Goal: Task Accomplishment & Management: Manage account settings

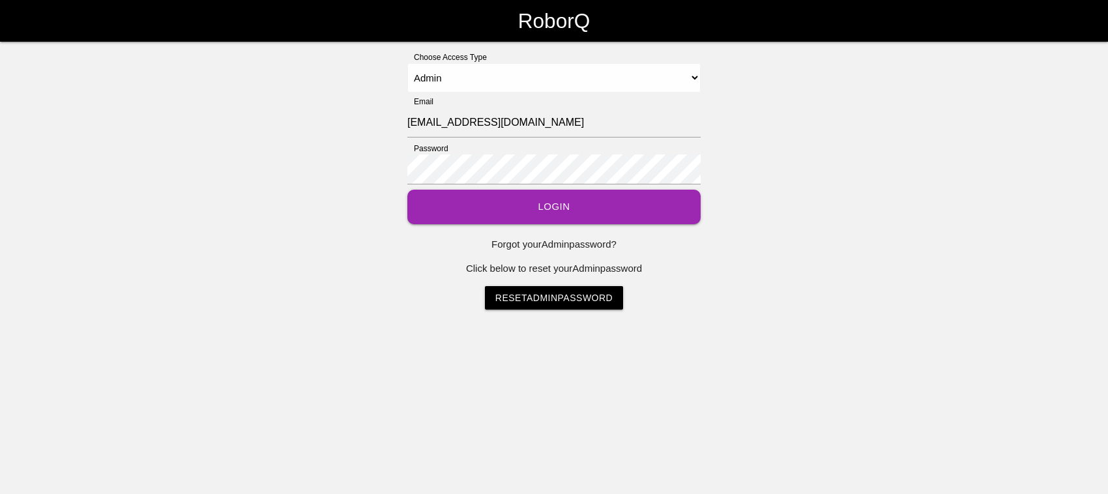
select select "Admin"
click at [499, 210] on button "Login" at bounding box center [553, 207] width 293 height 35
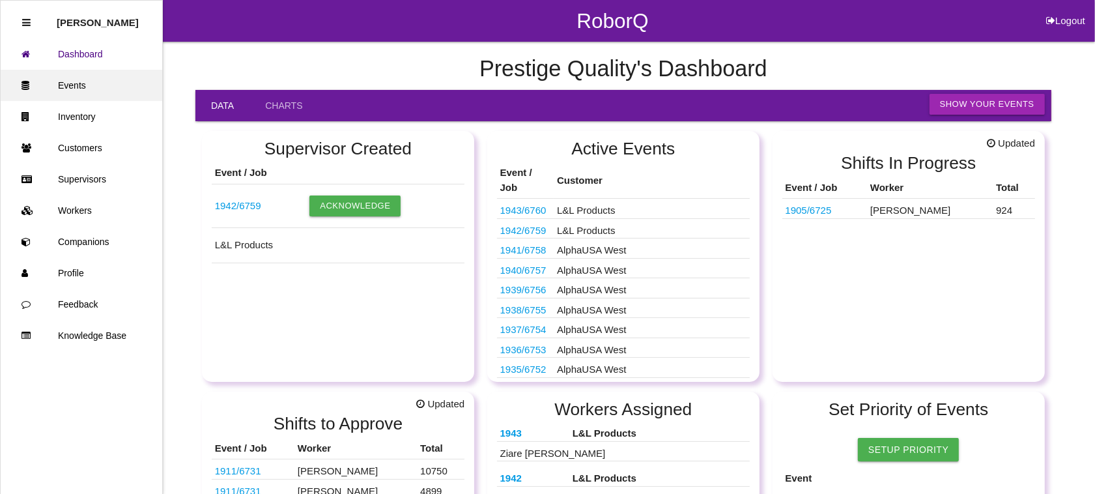
click at [55, 73] on link "Events" at bounding box center [82, 85] width 162 height 31
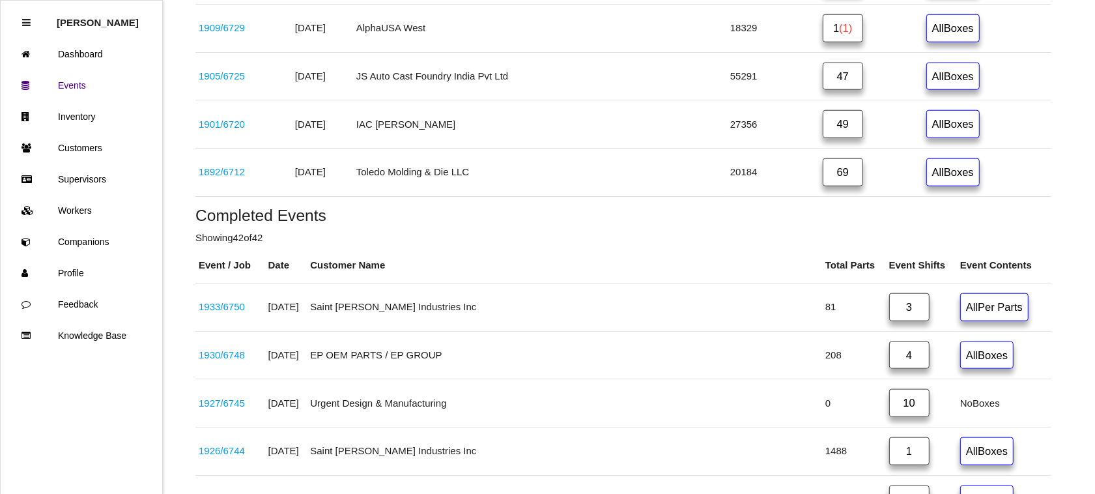
scroll to position [1136, 0]
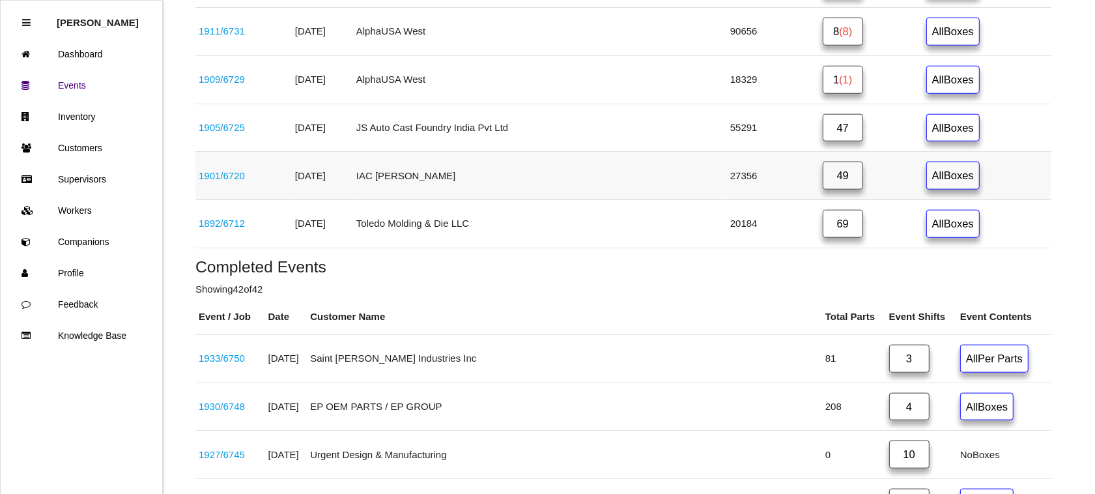
click at [825, 190] on link "49" at bounding box center [843, 176] width 40 height 28
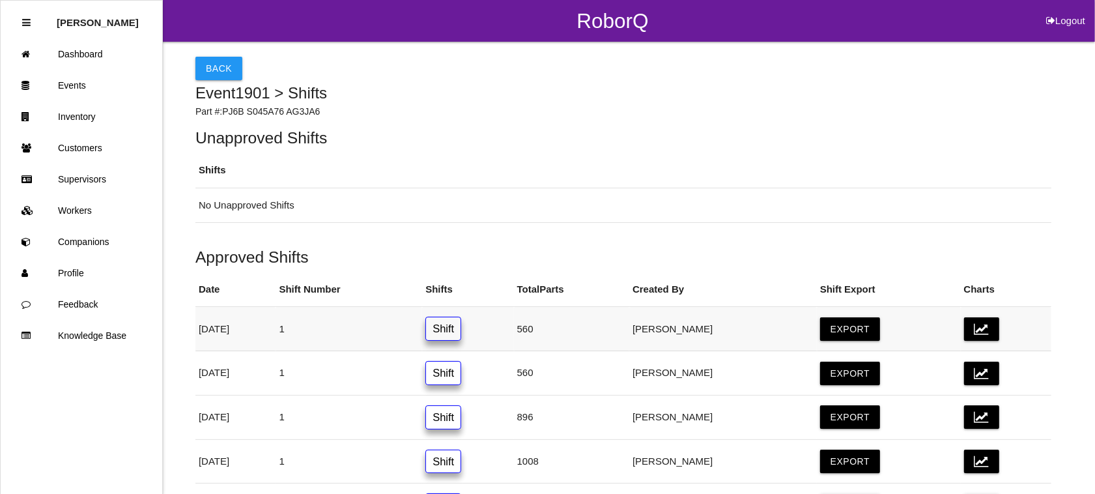
click at [461, 326] on link "Shift" at bounding box center [443, 329] width 36 height 24
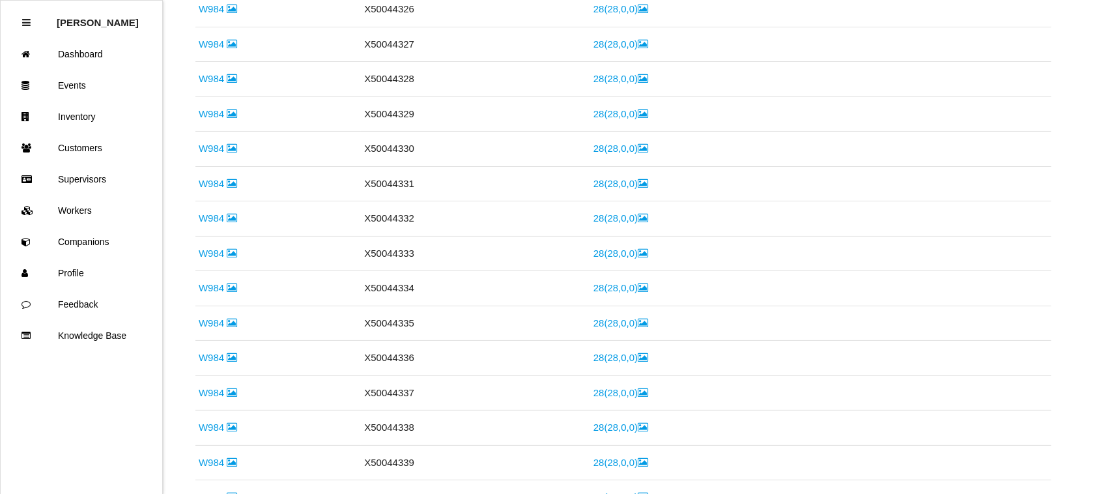
scroll to position [812, 0]
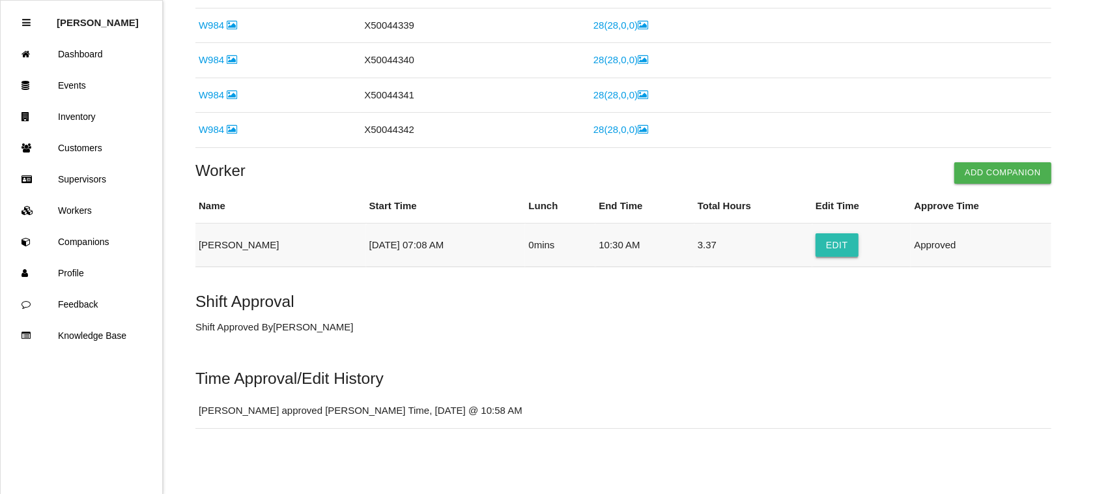
click at [829, 240] on button "Edit" at bounding box center [837, 244] width 43 height 23
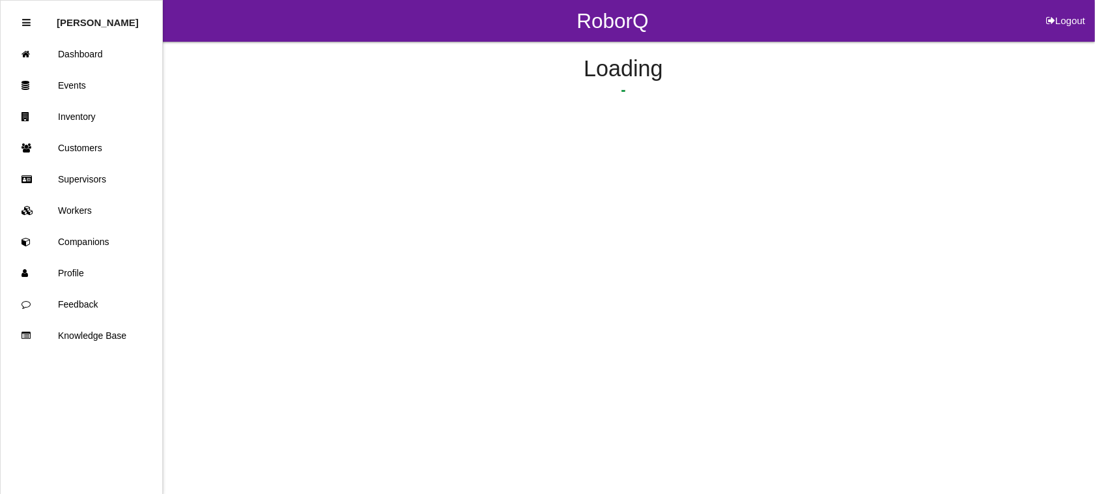
select select "7"
select select "8"
select select "10"
select select "30"
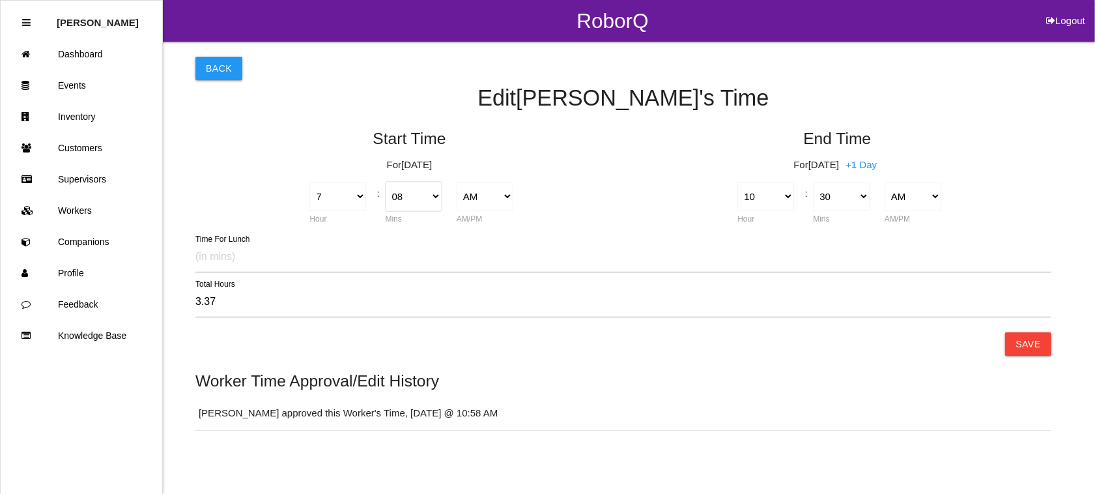
click at [432, 195] on select "00 01 02 03 04 05 06 07 08 09 10 11 12 13 14 15 16 17 18 19 20 21 22 23 24 25 2…" at bounding box center [414, 196] width 57 height 29
select select "0"
click at [386, 182] on select "00 01 02 03 04 05 06 07 08 09 10 11 12 13 14 15 16 17 18 19 20 21 22 23 24 25 2…" at bounding box center [414, 196] width 57 height 29
type input "3.50"
click at [1026, 334] on button "Save" at bounding box center [1028, 343] width 46 height 23
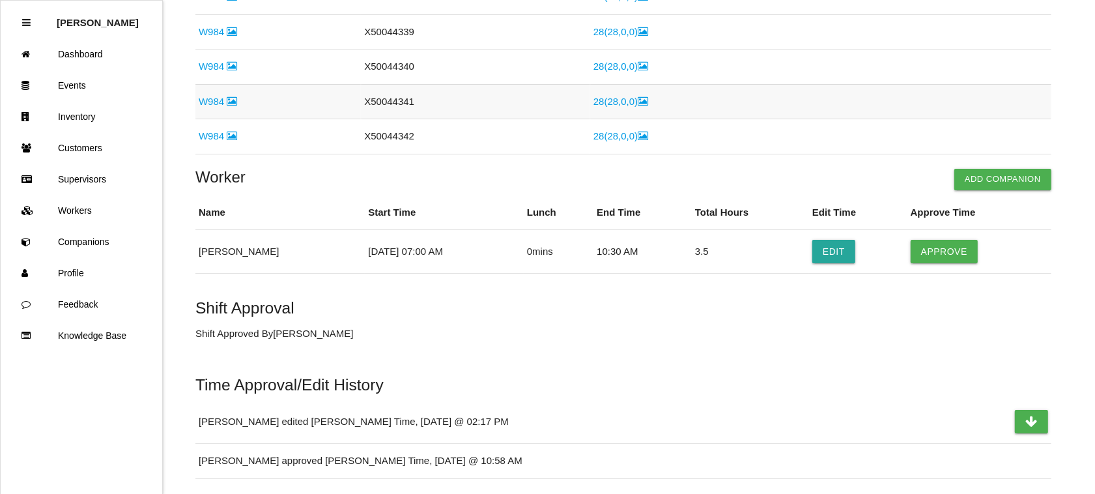
scroll to position [775, 0]
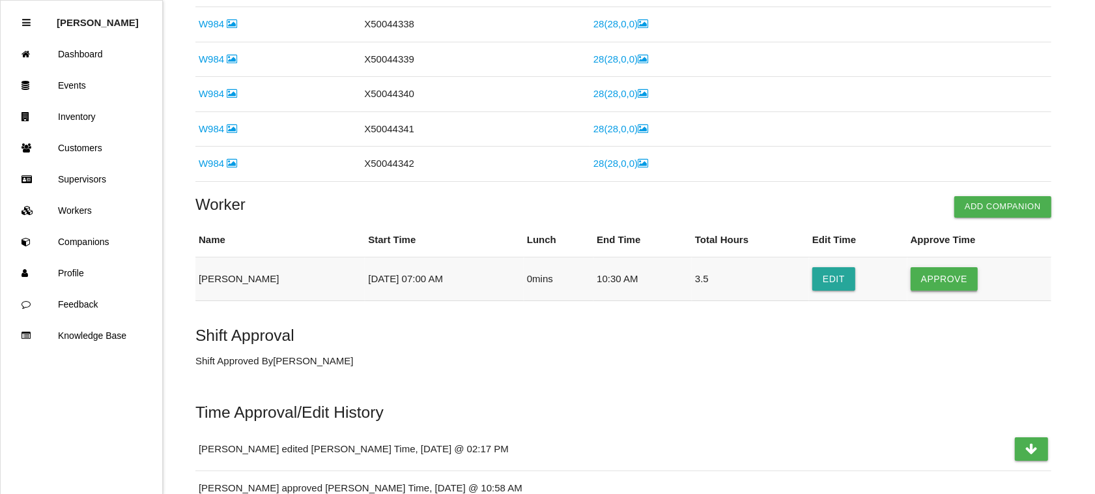
click at [934, 281] on button "Approve" at bounding box center [944, 278] width 67 height 23
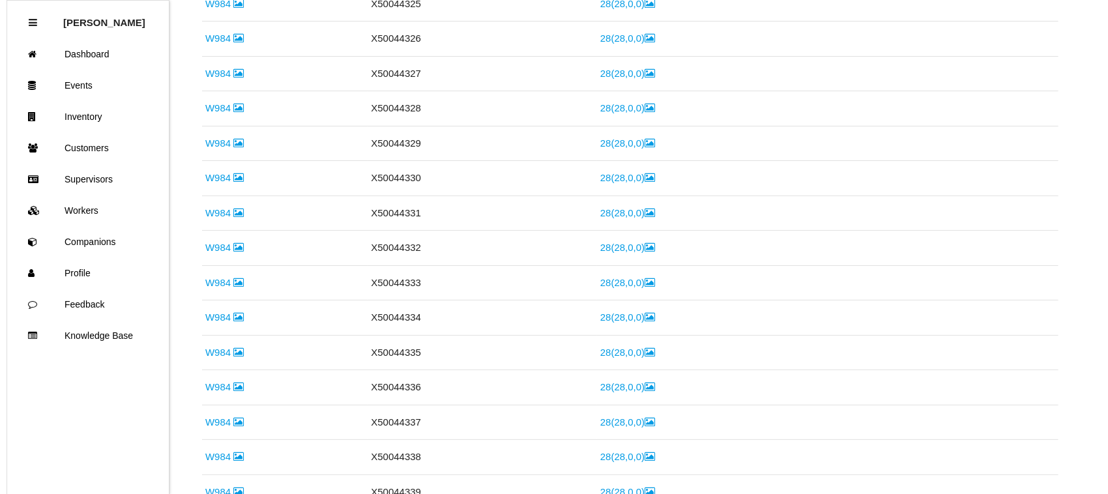
scroll to position [0, 0]
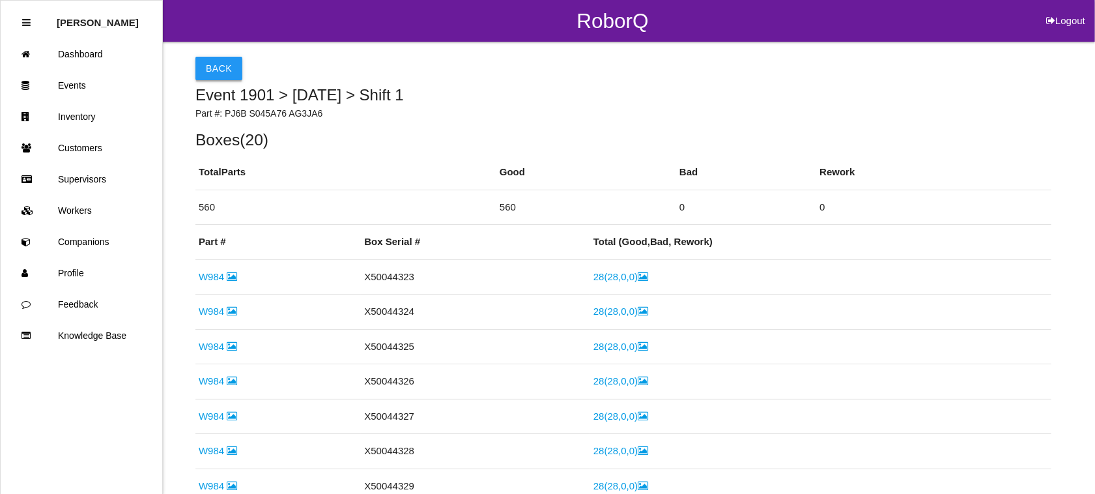
click at [230, 72] on button "Back" at bounding box center [218, 68] width 47 height 23
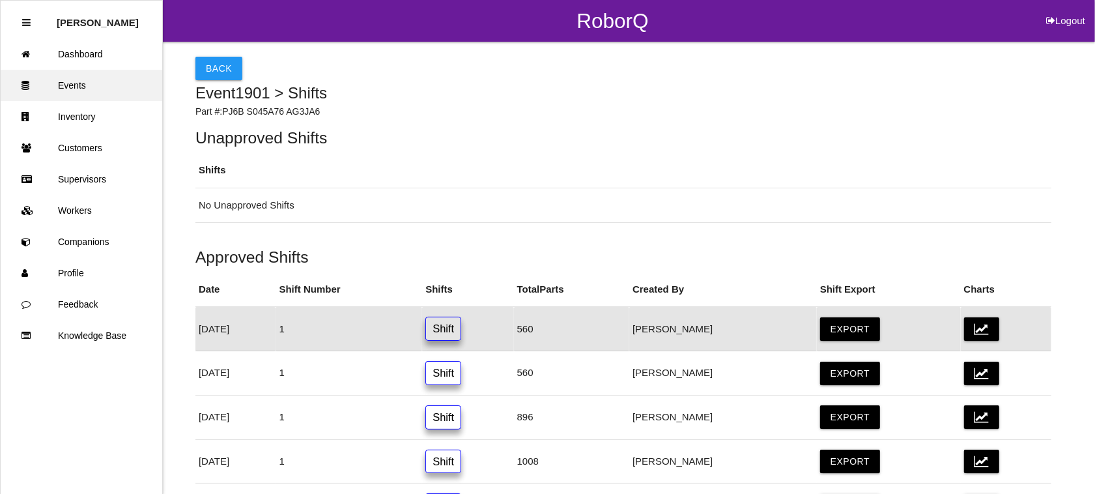
click at [66, 83] on link "Events" at bounding box center [82, 85] width 162 height 31
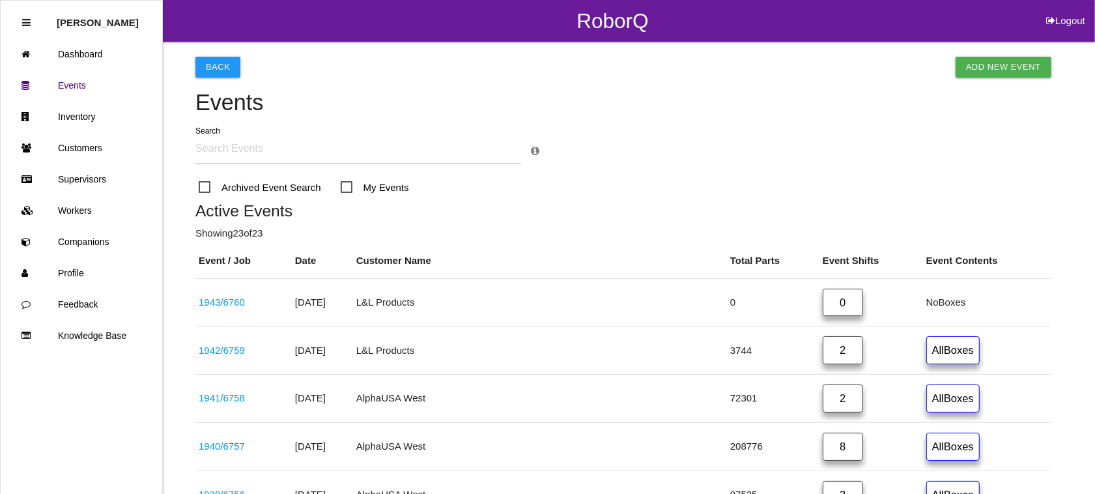
click at [1060, 10] on button "Logout" at bounding box center [1066, 5] width 59 height 10
select select "Admin"
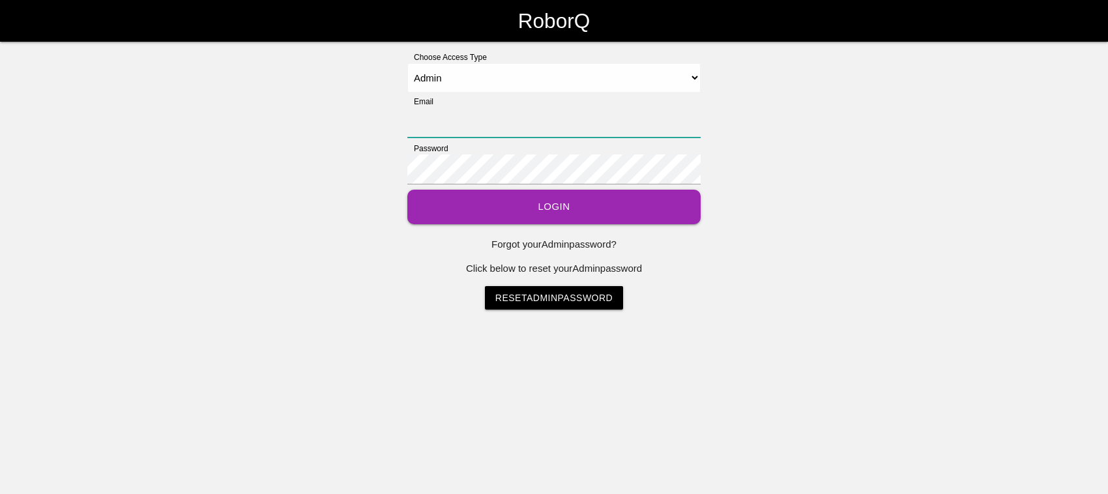
type input "[EMAIL_ADDRESS][DOMAIN_NAME]"
